Goal: Task Accomplishment & Management: Use online tool/utility

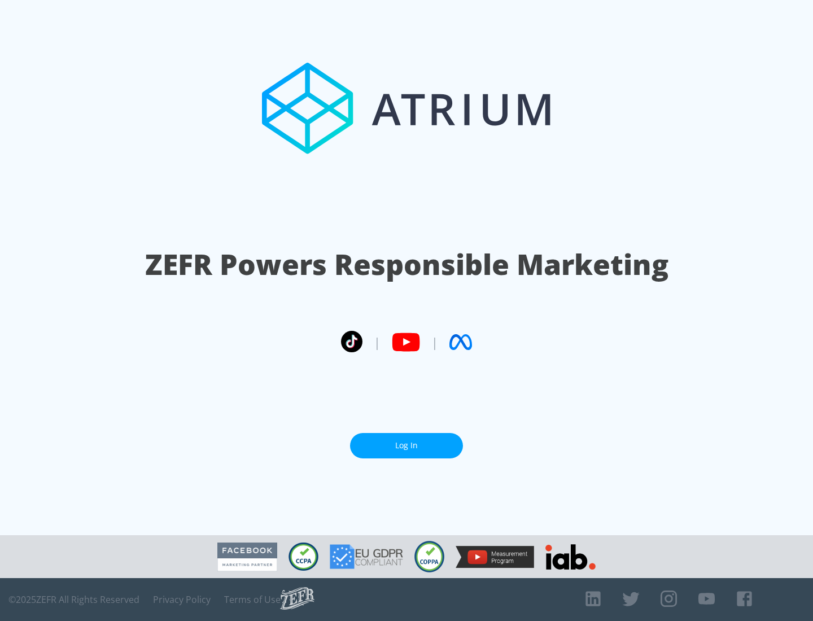
click at [407, 446] on link "Log In" at bounding box center [406, 445] width 113 height 25
